Goal: Task Accomplishment & Management: Complete application form

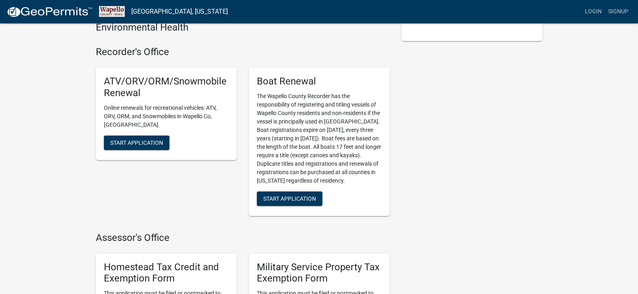
scroll to position [156, 0]
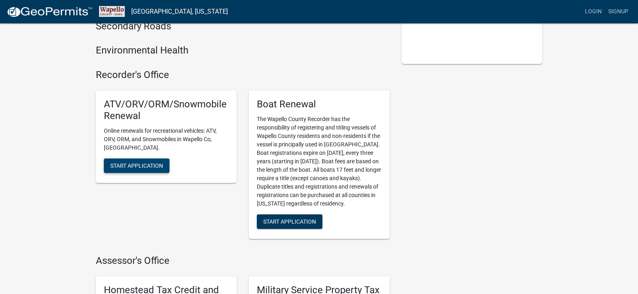
click at [127, 162] on span "Start Application" at bounding box center [136, 165] width 53 height 6
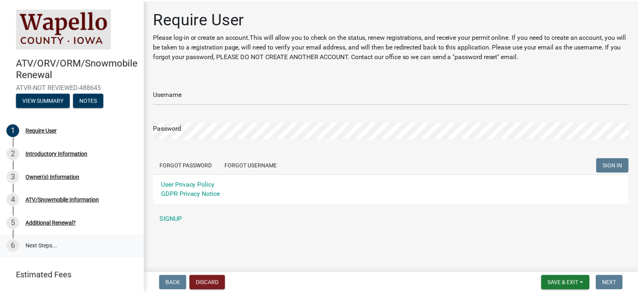
scroll to position [21, 0]
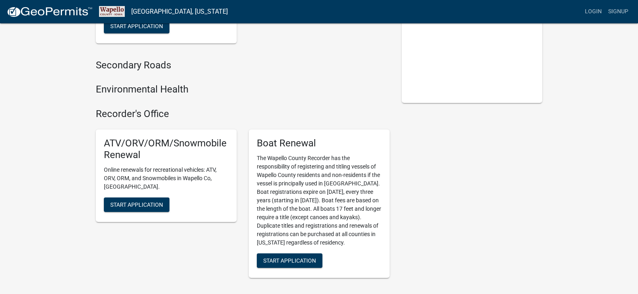
scroll to position [121, 0]
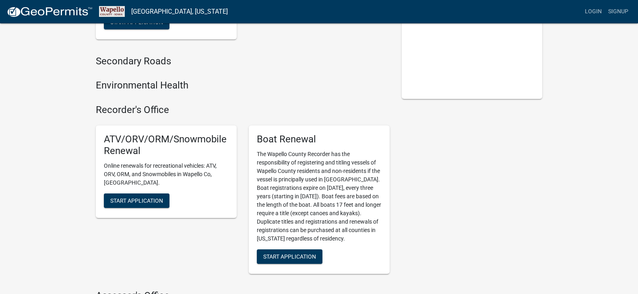
click at [154, 141] on h5 "ATV/ORV/ORM/Snowmobile Renewal" at bounding box center [166, 145] width 125 height 23
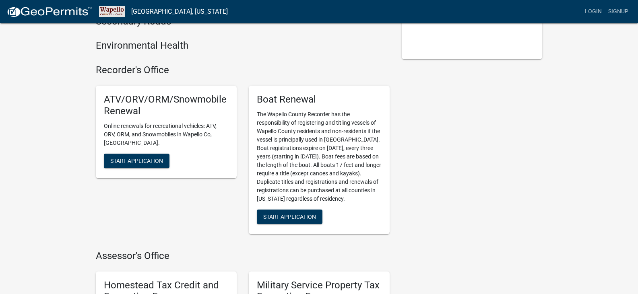
scroll to position [161, 0]
click at [126, 157] on span "Start Application" at bounding box center [136, 160] width 53 height 6
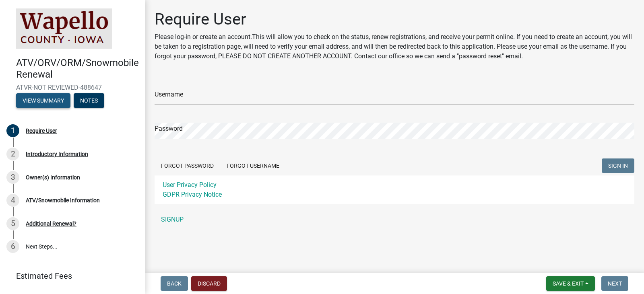
click at [43, 97] on button "View Summary" at bounding box center [43, 100] width 54 height 14
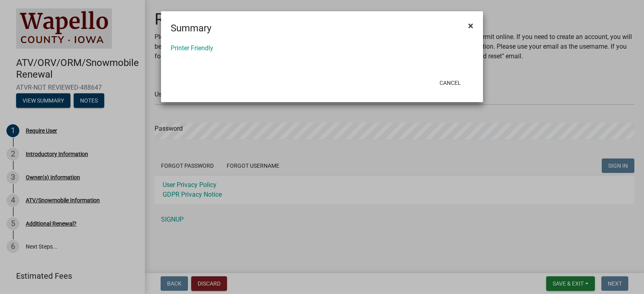
click at [471, 23] on span "×" at bounding box center [470, 25] width 5 height 11
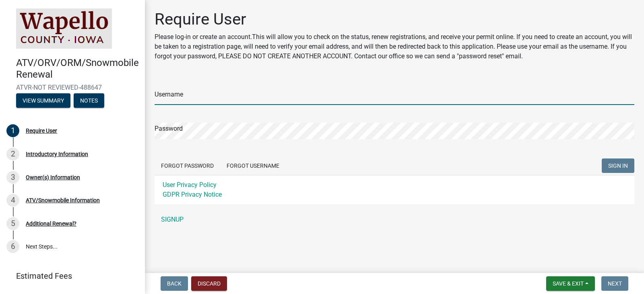
click at [227, 97] on input "Username" at bounding box center [395, 97] width 480 height 17
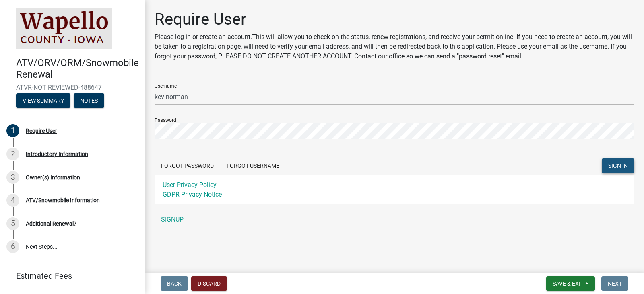
click at [616, 163] on span "SIGN IN" at bounding box center [618, 166] width 20 height 6
click at [611, 165] on span "SIGN IN" at bounding box center [618, 166] width 20 height 6
click at [617, 166] on span "SIGN IN" at bounding box center [618, 166] width 20 height 6
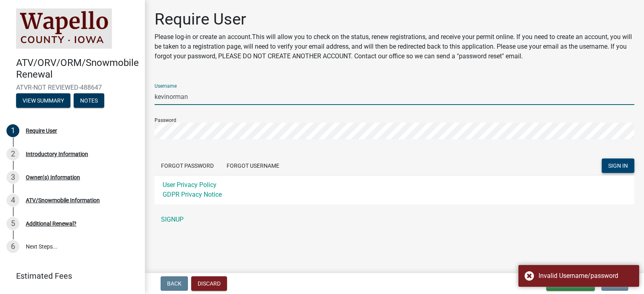
click at [196, 96] on input "kevinorman" at bounding box center [395, 97] width 480 height 17
type input "k"
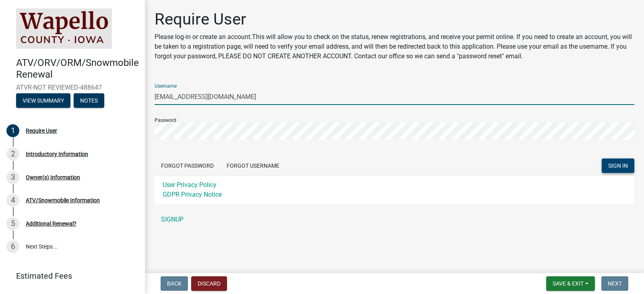
type input "[EMAIL_ADDRESS][DOMAIN_NAME]"
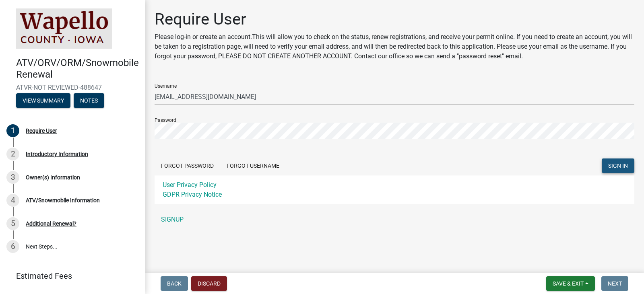
click at [617, 167] on span "SIGN IN" at bounding box center [618, 166] width 20 height 6
click at [614, 163] on span "SIGN IN" at bounding box center [618, 166] width 20 height 6
click at [619, 163] on span "SIGN IN" at bounding box center [618, 166] width 20 height 6
click at [626, 169] on span "SIGN IN" at bounding box center [618, 166] width 20 height 6
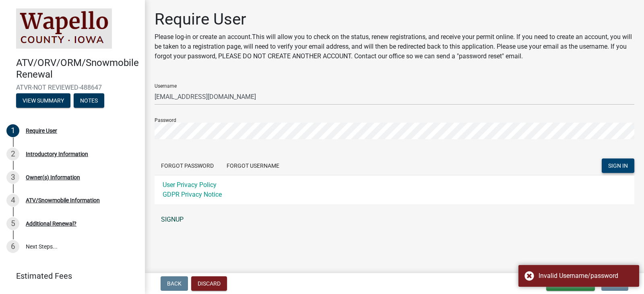
click at [172, 217] on link "SIGNUP" at bounding box center [395, 220] width 480 height 16
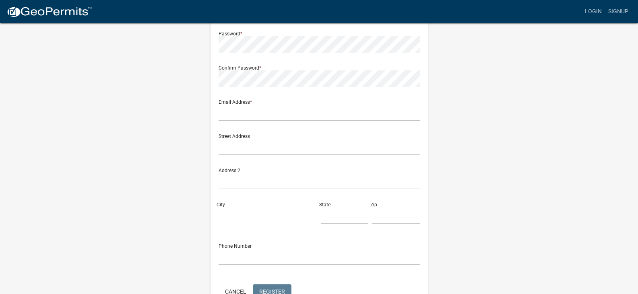
scroll to position [159, 0]
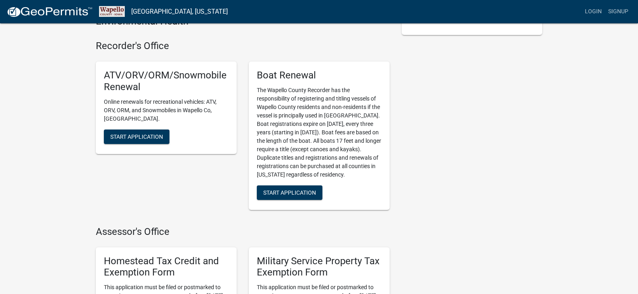
scroll to position [161, 0]
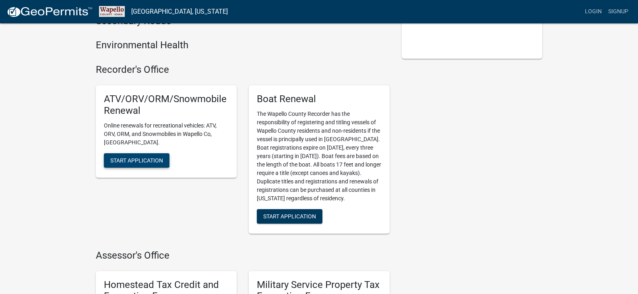
click at [124, 157] on span "Start Application" at bounding box center [136, 160] width 53 height 6
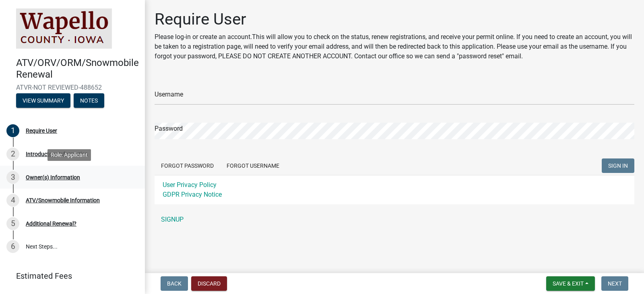
click at [50, 175] on div "Owner(s) Information" at bounding box center [53, 178] width 54 height 6
click at [70, 177] on div "Owner(s) Information" at bounding box center [53, 178] width 54 height 6
click at [252, 165] on button "Forgot Username" at bounding box center [253, 166] width 66 height 14
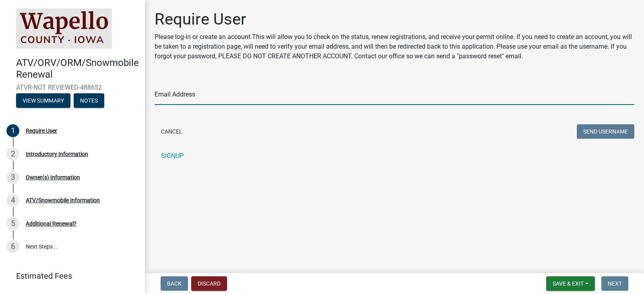
click at [198, 95] on input "Email Address" at bounding box center [395, 97] width 480 height 17
type input "[EMAIL_ADDRESS][DOMAIN_NAME]"
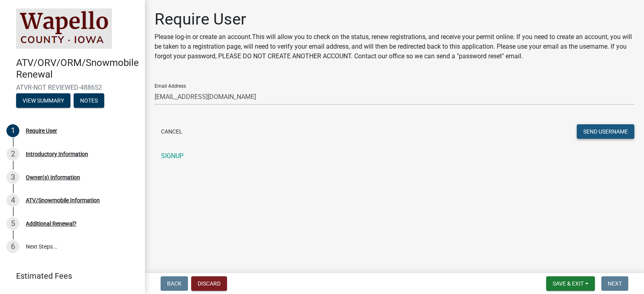
click at [593, 132] on button "Send Username" at bounding box center [606, 131] width 58 height 14
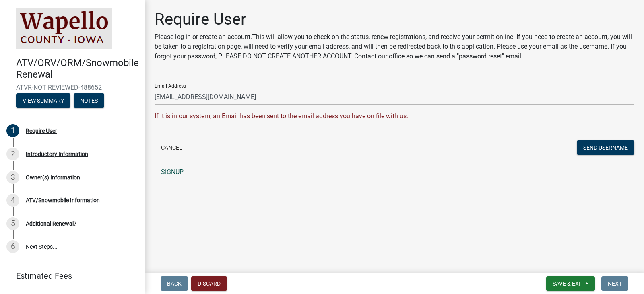
click at [170, 173] on link "SIGNUP" at bounding box center [395, 172] width 480 height 16
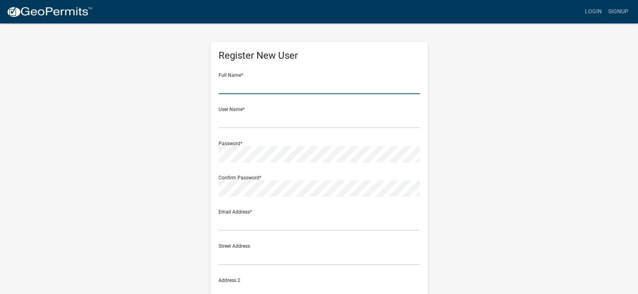
click at [250, 83] on input "text" at bounding box center [319, 86] width 201 height 17
type input "[PERSON_NAME]"
type input "[EMAIL_ADDRESS][DOMAIN_NAME]"
type input "[STREET_ADDRESS]"
type input "Ottumwa"
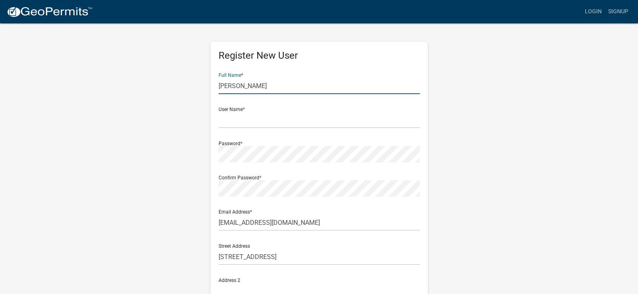
type input "IA"
type input "52501"
type input "6417994606"
click at [242, 119] on input "text" at bounding box center [319, 120] width 201 height 17
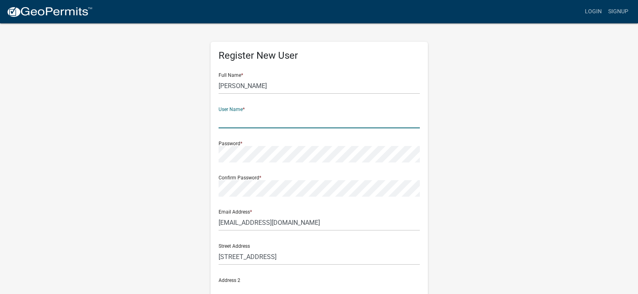
type input "[EMAIL_ADDRESS][DOMAIN_NAME]"
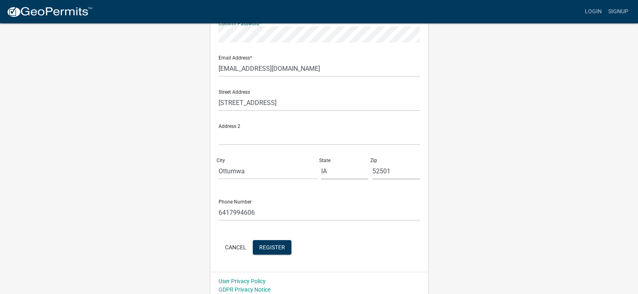
scroll to position [159, 0]
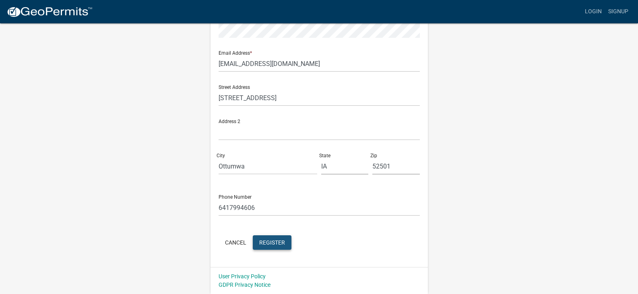
click at [277, 242] on span "Register" at bounding box center [272, 242] width 26 height 6
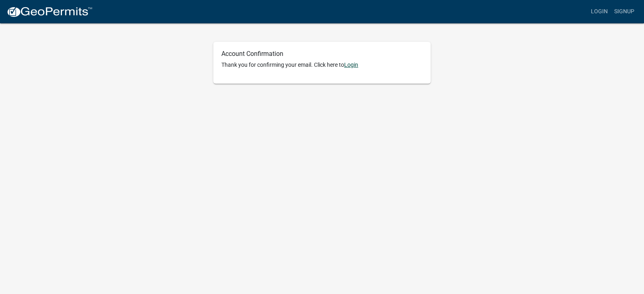
click at [353, 67] on link "Login" at bounding box center [351, 65] width 14 height 6
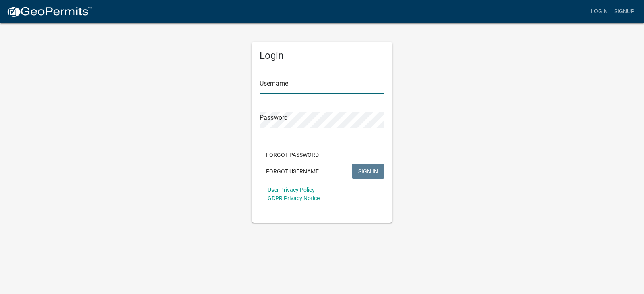
click at [295, 84] on input "Username" at bounding box center [322, 86] width 125 height 17
type input "[EMAIL_ADDRESS][DOMAIN_NAME]"
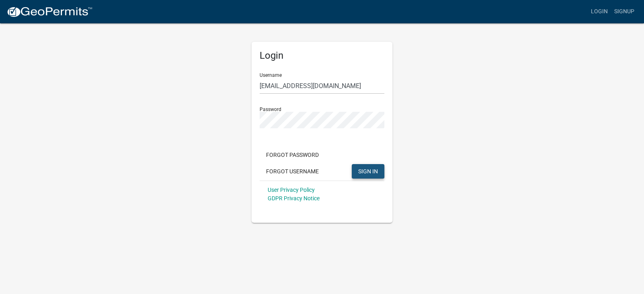
click at [367, 171] on span "SIGN IN" at bounding box center [368, 171] width 20 height 6
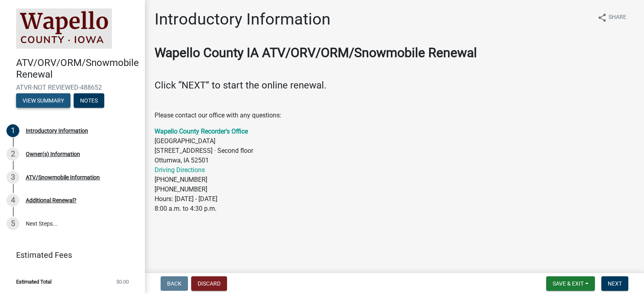
click at [49, 100] on button "View Summary" at bounding box center [43, 100] width 54 height 14
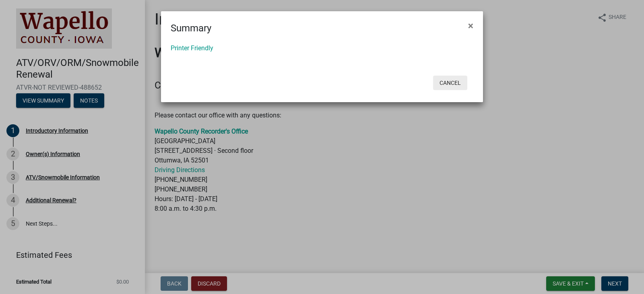
click at [451, 84] on button "Cancel" at bounding box center [450, 83] width 34 height 14
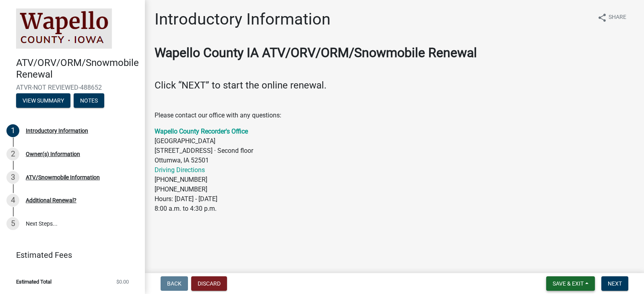
click at [571, 282] on span "Save & Exit" at bounding box center [568, 284] width 31 height 6
click at [488, 203] on p "Wapello County Recorder's Office [GEOGRAPHIC_DATA] [STREET_ADDRESS] · [GEOGRAPH…" at bounding box center [395, 170] width 480 height 87
click at [613, 280] on button "Next" at bounding box center [614, 284] width 27 height 14
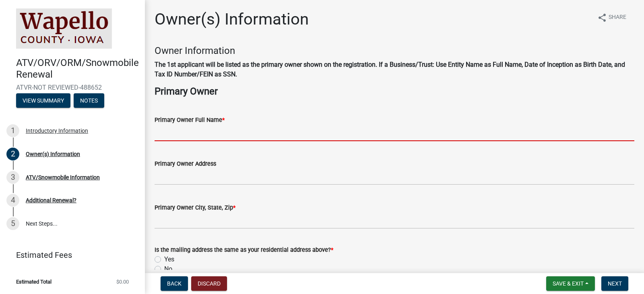
click at [199, 132] on input "Primary Owner Full Name *" at bounding box center [395, 133] width 480 height 17
type input "[PERSON_NAME]"
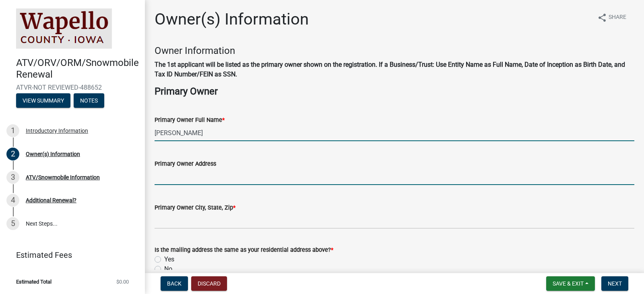
type input "[STREET_ADDRESS]"
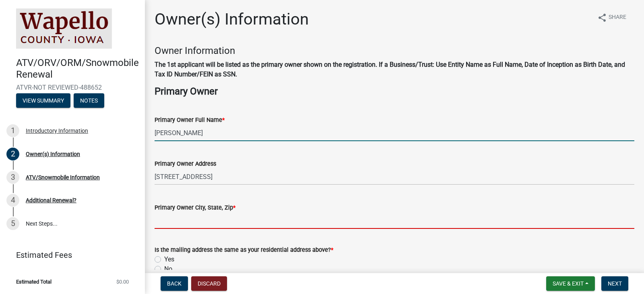
type input "Ottumwa"
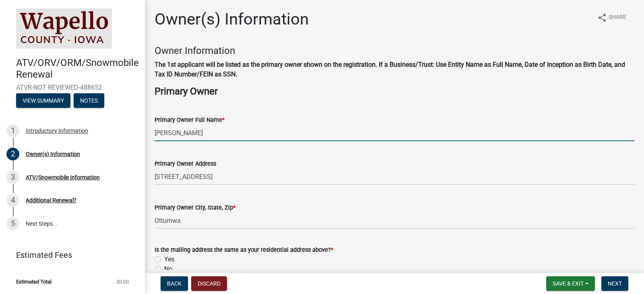
type input "6417994606"
type input "[EMAIL_ADDRESS][DOMAIN_NAME]"
type input "IA"
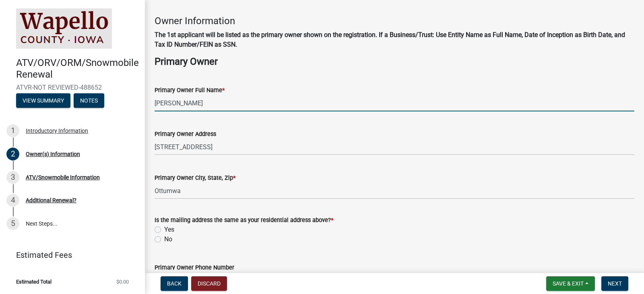
scroll to position [81, 0]
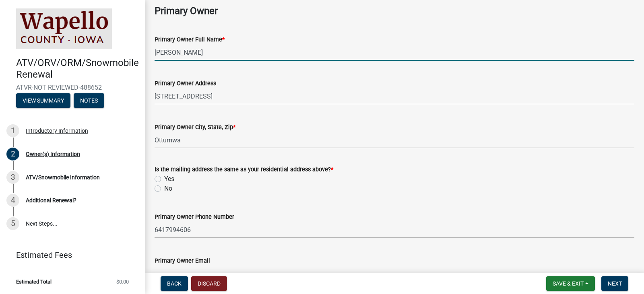
click at [164, 180] on label "Yes" at bounding box center [169, 179] width 10 height 10
click at [164, 180] on input "Yes" at bounding box center [166, 176] width 5 height 5
radio input "true"
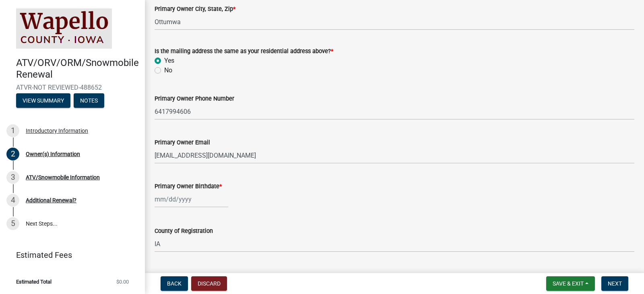
scroll to position [201, 0]
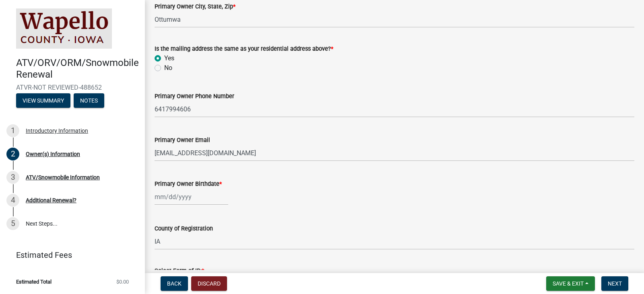
click at [191, 196] on div at bounding box center [192, 197] width 74 height 17
select select "10"
select select "2025"
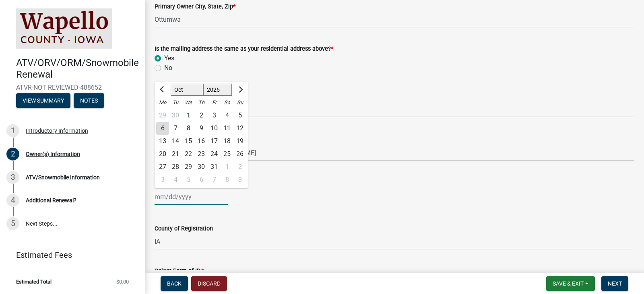
click at [194, 199] on input "Primary Owner Birthdate *" at bounding box center [192, 197] width 74 height 17
type input "09091970"
click at [276, 199] on div "09091970 Jan Feb Mar Apr May Jun [DATE] Aug Sep Oct Nov [DATE] 1526 1527 1528 1…" at bounding box center [395, 197] width 480 height 17
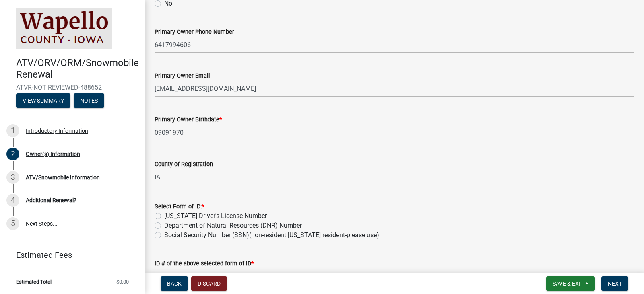
scroll to position [282, 0]
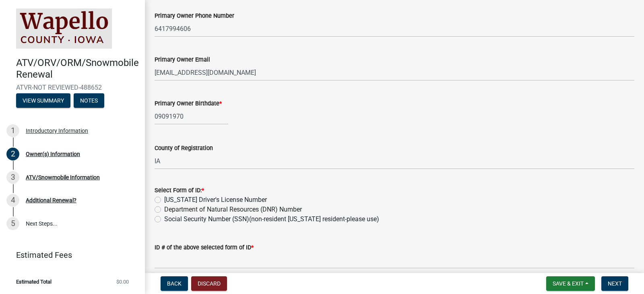
click at [164, 219] on label "Social Security Number (SSN)(non-resident [US_STATE] resident-please use)" at bounding box center [271, 220] width 215 height 10
click at [164, 219] on input "Social Security Number (SSN)(non-resident [US_STATE] resident-please use)" at bounding box center [166, 217] width 5 height 5
radio input "true"
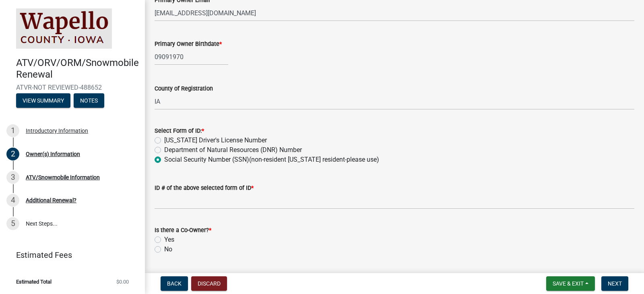
scroll to position [362, 0]
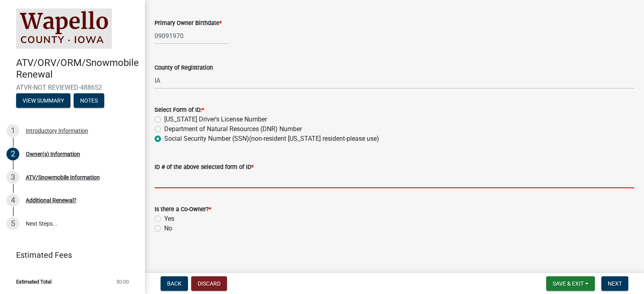
click at [207, 180] on input "ID # of the above selected form of ID *" at bounding box center [395, 180] width 480 height 17
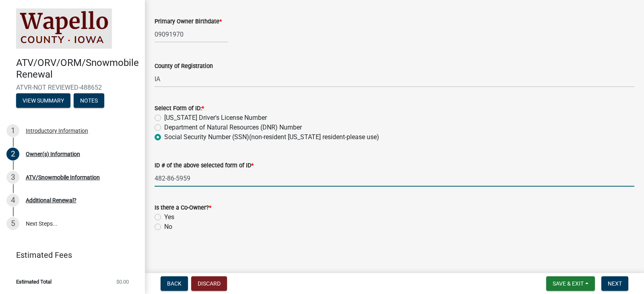
scroll to position [364, 0]
type input "482-86-5959"
click at [164, 217] on label "Yes" at bounding box center [169, 217] width 10 height 10
click at [164, 217] on input "Yes" at bounding box center [166, 214] width 5 height 5
radio input "true"
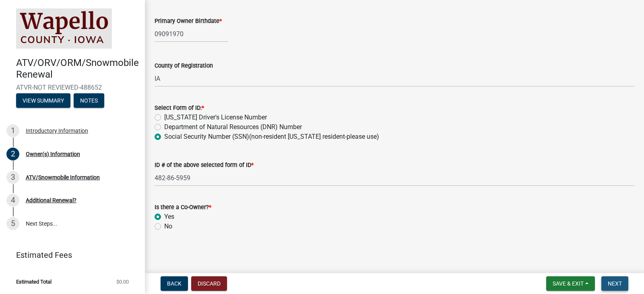
click at [614, 281] on span "Next" at bounding box center [615, 284] width 14 height 6
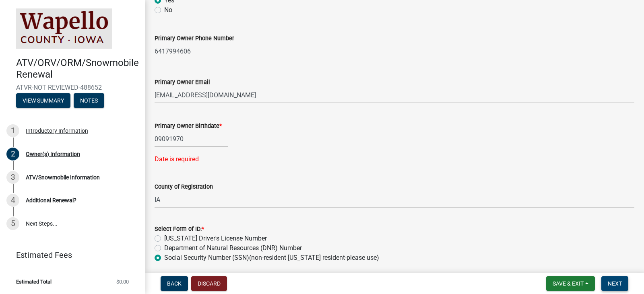
scroll to position [260, 0]
click at [198, 139] on div "09091970" at bounding box center [192, 138] width 74 height 17
select select "10"
select select "2025"
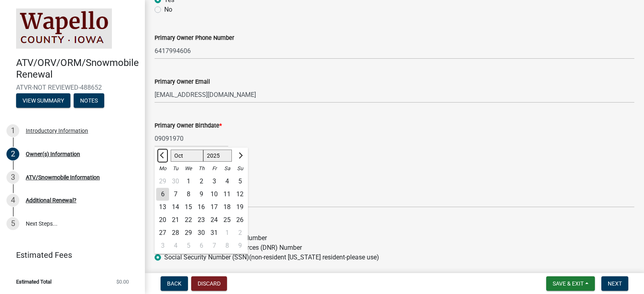
click at [163, 154] on span "Previous month" at bounding box center [163, 155] width 6 height 6
select select "9"
click at [175, 192] on div "9" at bounding box center [175, 194] width 13 height 13
type input "[DATE]"
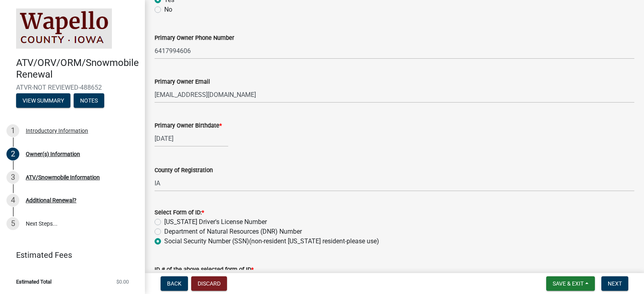
click at [200, 138] on div "[DATE]" at bounding box center [192, 138] width 74 height 17
select select "9"
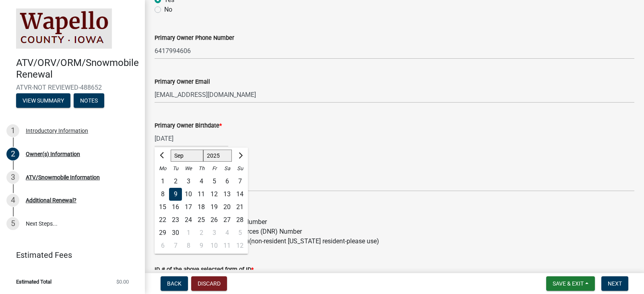
click at [223, 155] on select "1525 1526 1527 1528 1529 1530 1531 1532 1533 1534 1535 1536 1537 1538 1539 1540…" at bounding box center [217, 156] width 29 height 12
select select "1970"
click at [203, 150] on select "1525 1526 1527 1528 1529 1530 1531 1532 1533 1534 1535 1536 1537 1538 1539 1540…" at bounding box center [217, 156] width 29 height 12
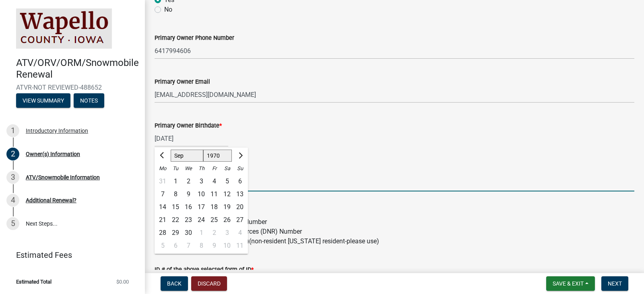
click at [321, 187] on input "IA" at bounding box center [395, 183] width 480 height 17
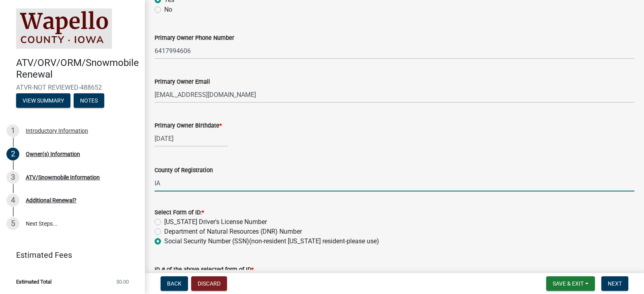
click at [374, 209] on div "Select Form of ID: *" at bounding box center [395, 213] width 480 height 10
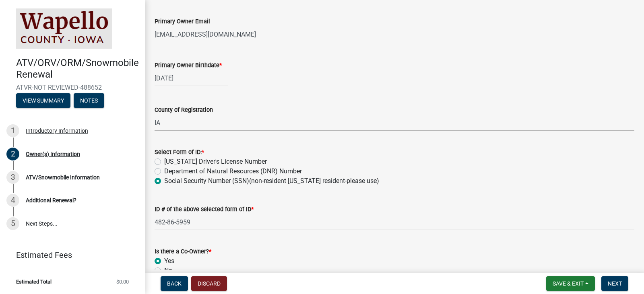
scroll to position [364, 0]
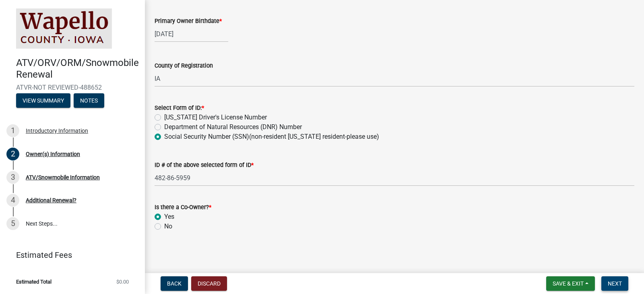
click at [610, 281] on span "Next" at bounding box center [615, 284] width 14 height 6
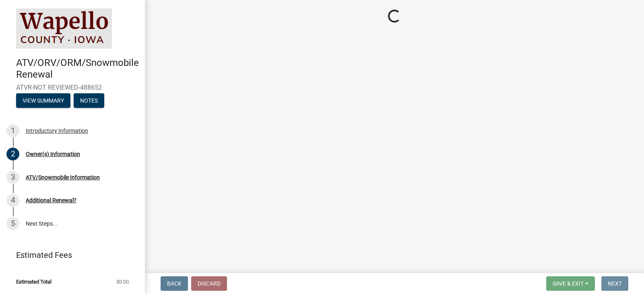
scroll to position [0, 0]
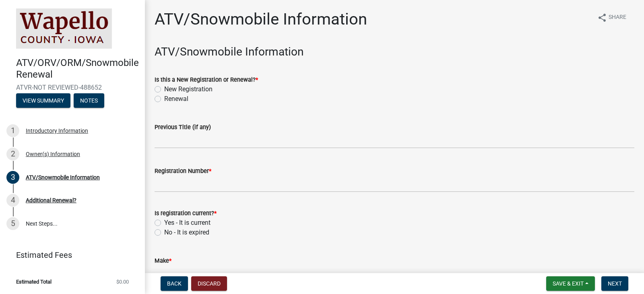
click at [164, 99] on label "Renewal" at bounding box center [176, 99] width 24 height 10
click at [164, 99] on input "Renewal" at bounding box center [166, 96] width 5 height 5
radio input "true"
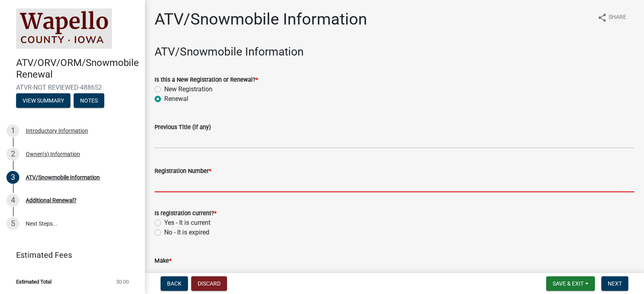
click at [182, 184] on input "Registration Number *" at bounding box center [395, 184] width 480 height 17
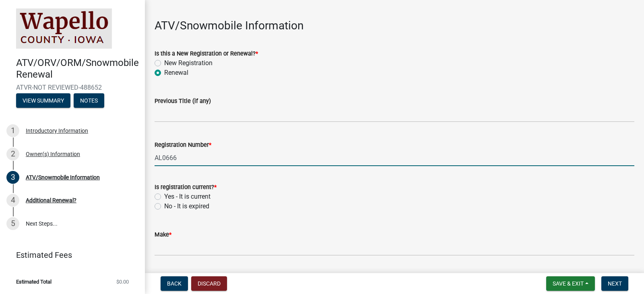
scroll to position [40, 0]
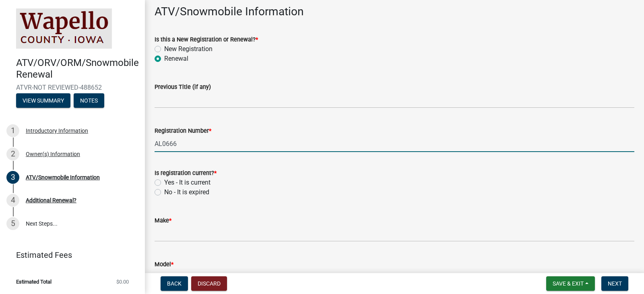
type input "AL0666"
click at [164, 183] on label "Yes - It is current" at bounding box center [187, 183] width 46 height 10
click at [164, 183] on input "Yes - It is current" at bounding box center [166, 180] width 5 height 5
radio input "true"
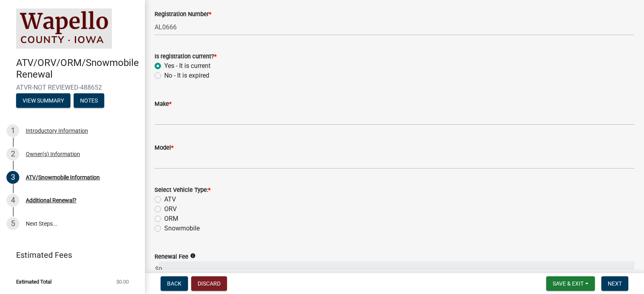
scroll to position [161, 0]
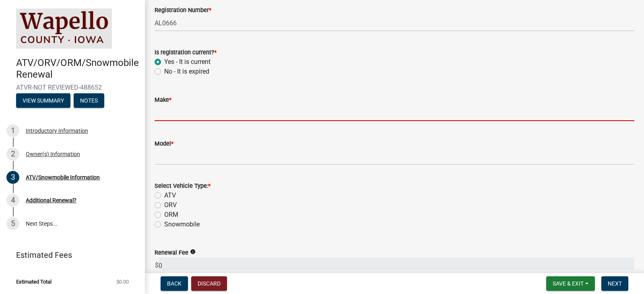
click at [186, 110] on input "Make *" at bounding box center [395, 113] width 480 height 17
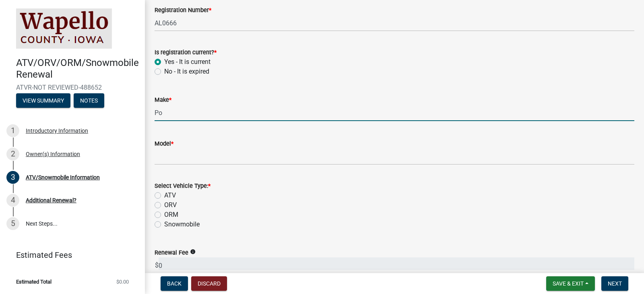
type input "P"
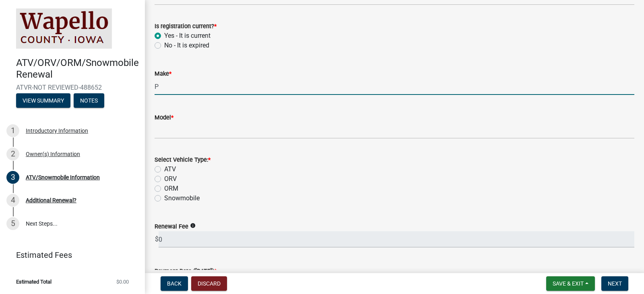
scroll to position [0, 0]
